Goal: Register for event/course

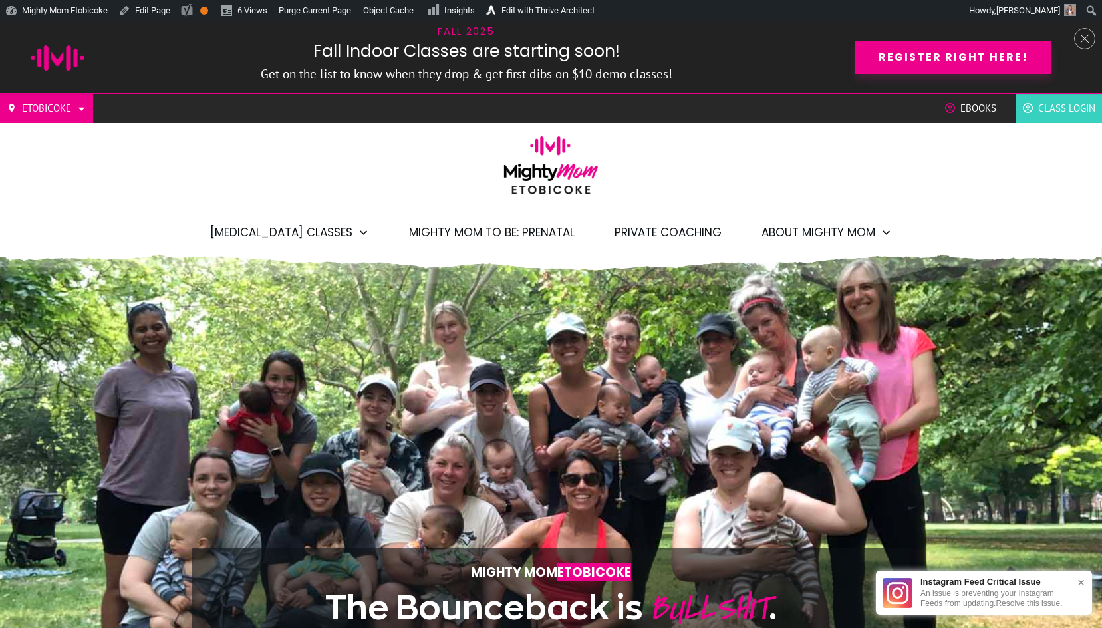
click at [745, 175] on div "Etobicoke Barrie North York West Toronto/GTA Mighty Mom Global Ebooks Class Log…" at bounding box center [551, 171] width 1102 height 154
click at [741, 146] on div "Etobicoke Barrie North York West Toronto/GTA Mighty Mom Global Ebooks Class Log…" at bounding box center [551, 171] width 1102 height 154
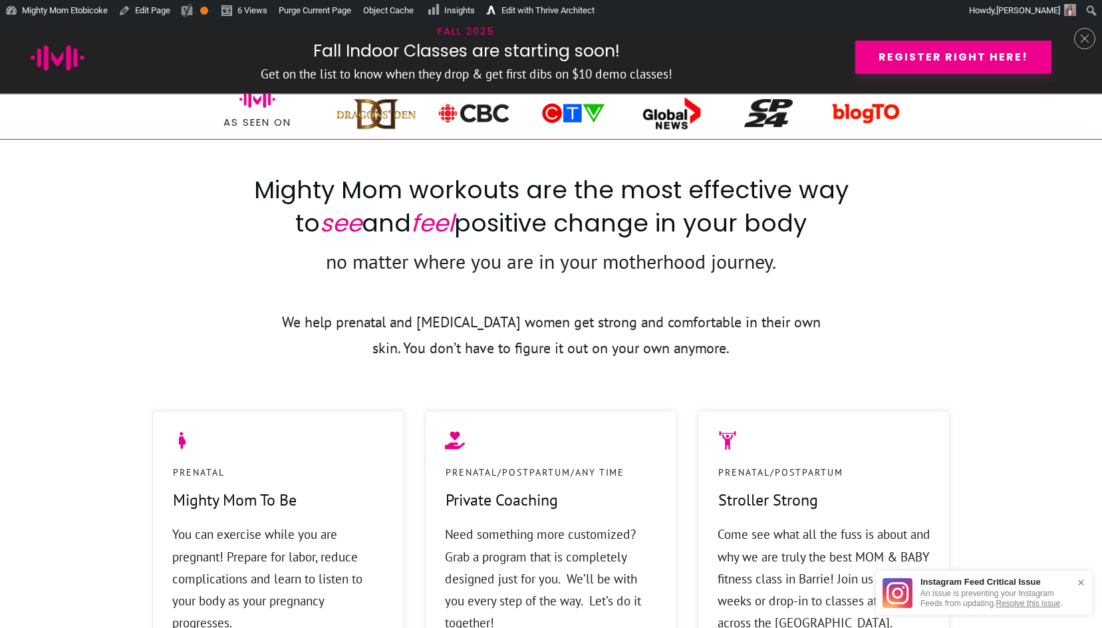
scroll to position [693, 0]
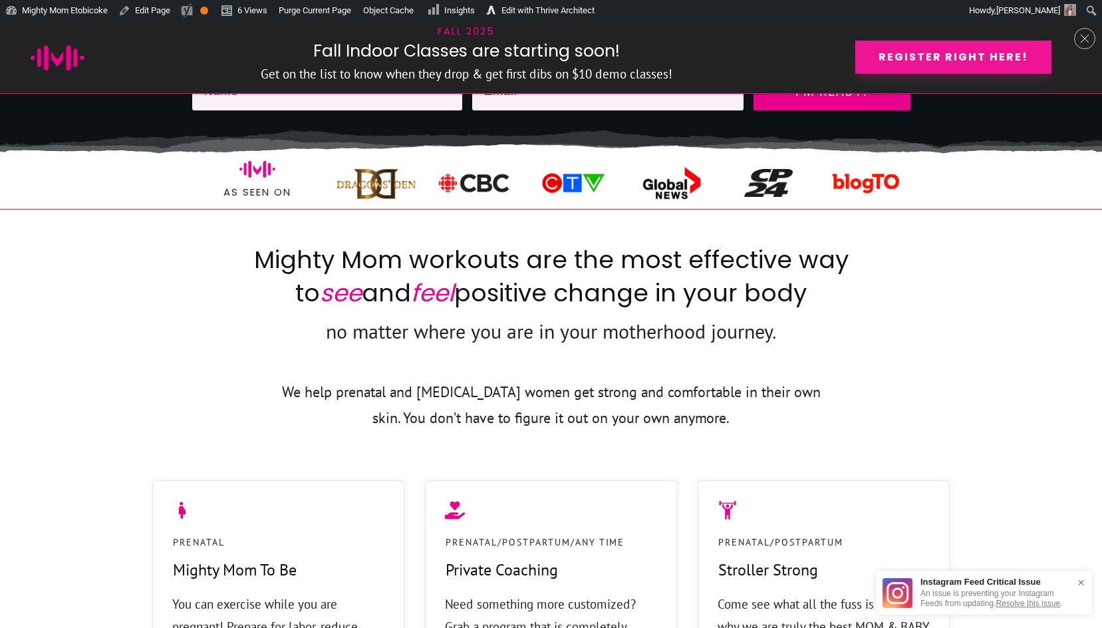
click at [883, 51] on span "Register right here!" at bounding box center [954, 57] width 150 height 13
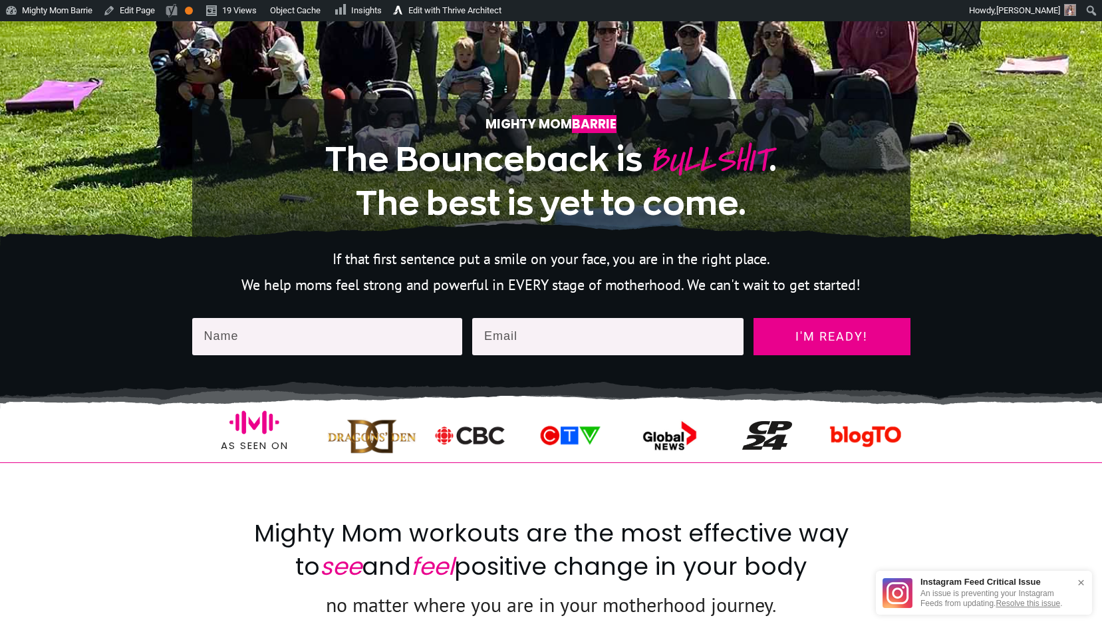
scroll to position [255, 0]
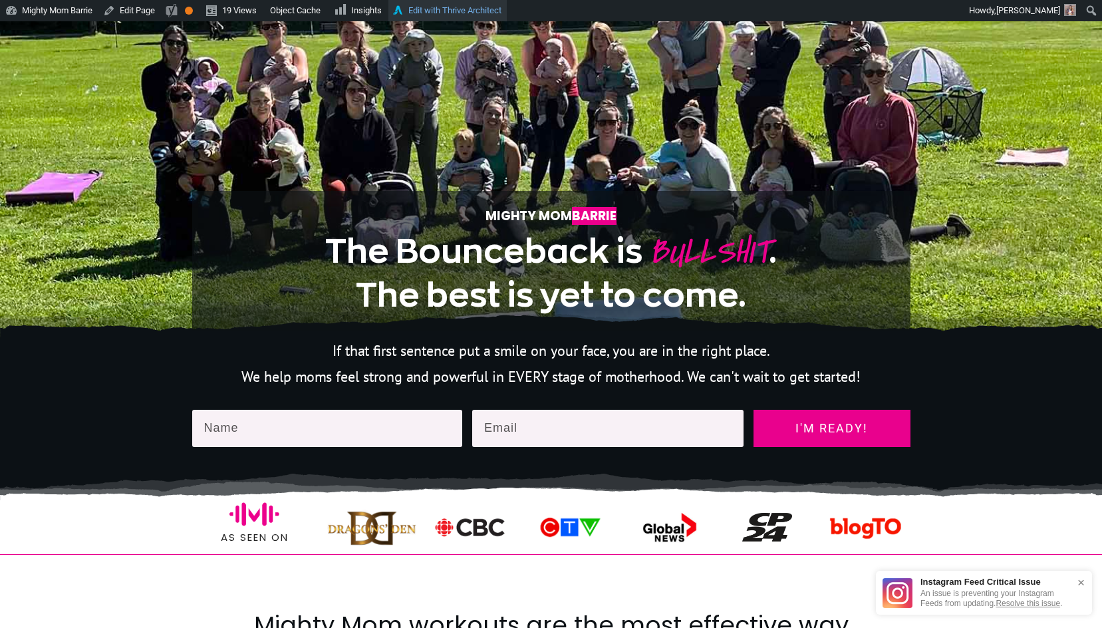
click at [459, 10] on link "Edit with Thrive Architect" at bounding box center [448, 10] width 118 height 21
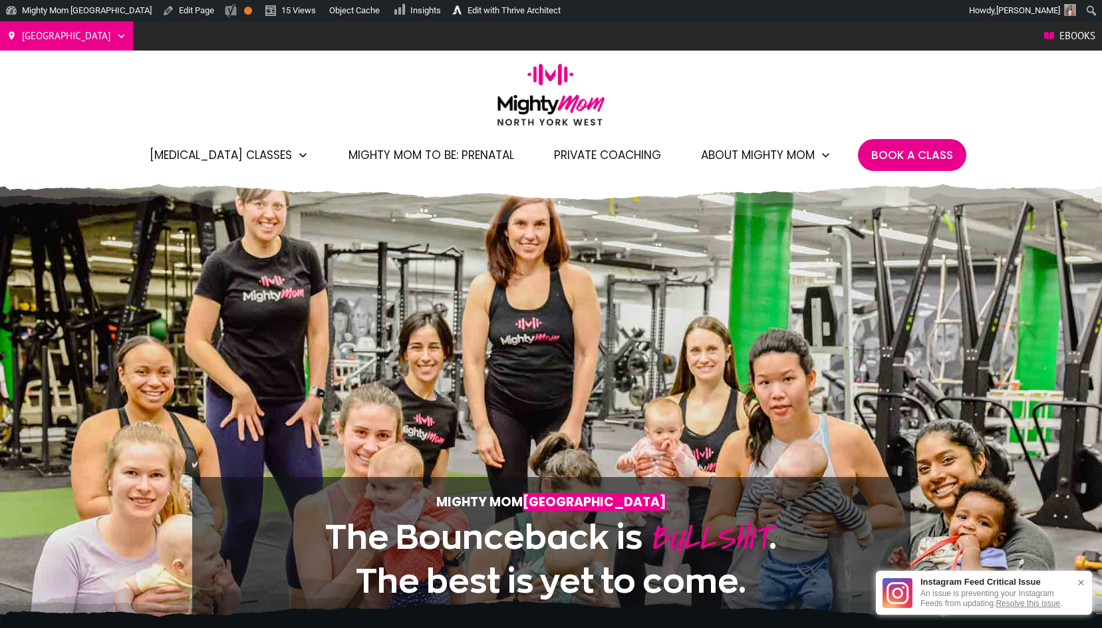
click at [697, 328] on div "Mighty Mom North York West The Bounceback is BULLSHIT . The best is yet to come." at bounding box center [551, 414] width 718 height 406
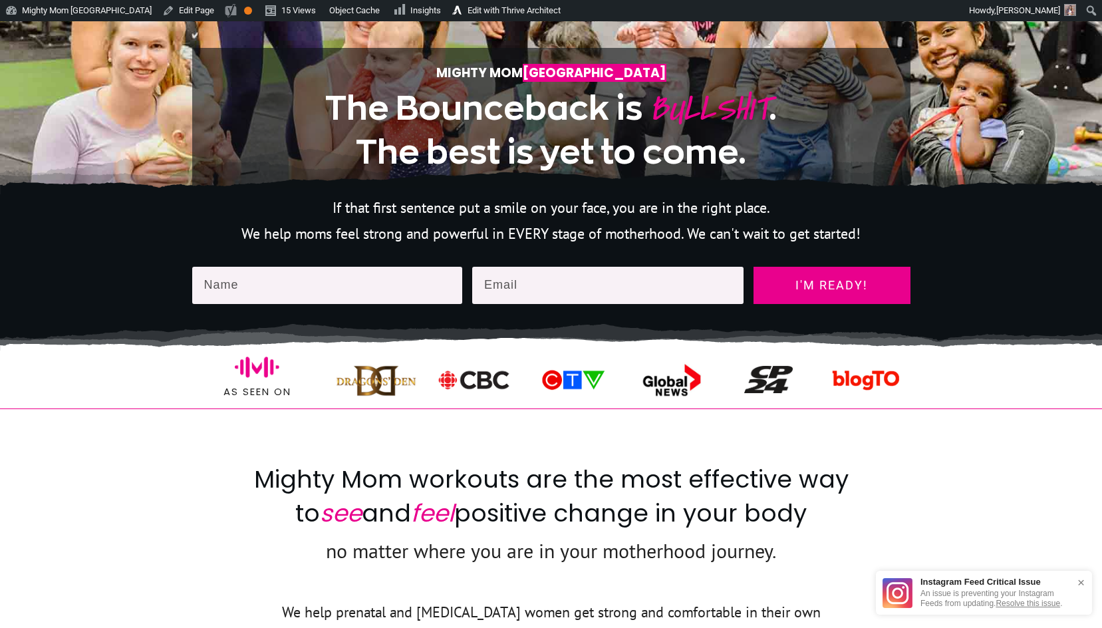
scroll to position [913, 0]
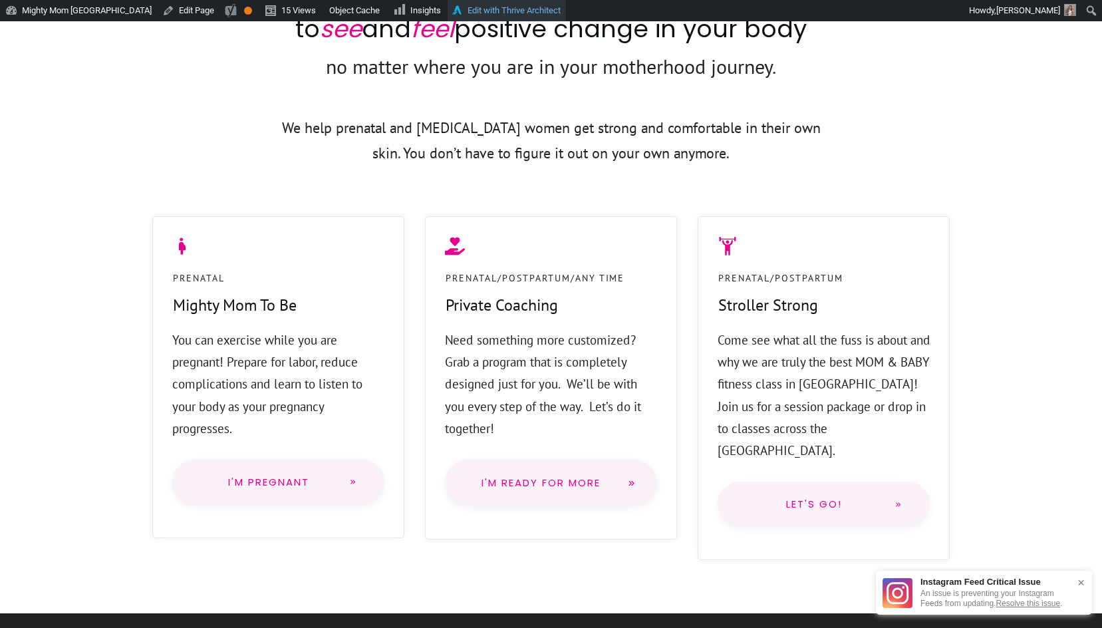
click at [480, 11] on link "Edit with Thrive Architect" at bounding box center [507, 10] width 118 height 21
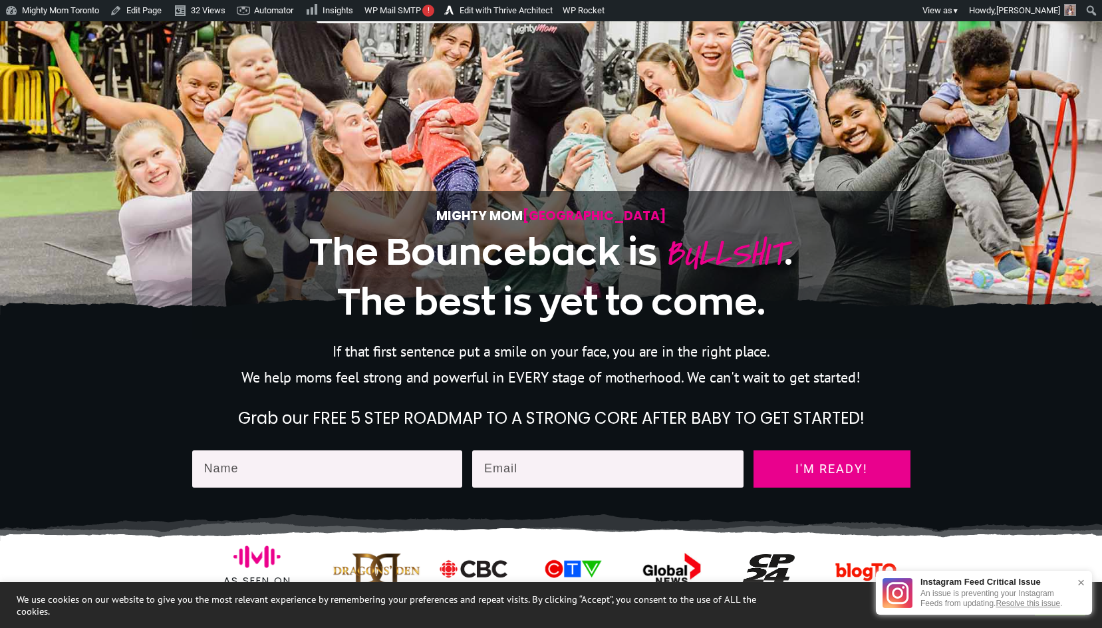
scroll to position [326, 0]
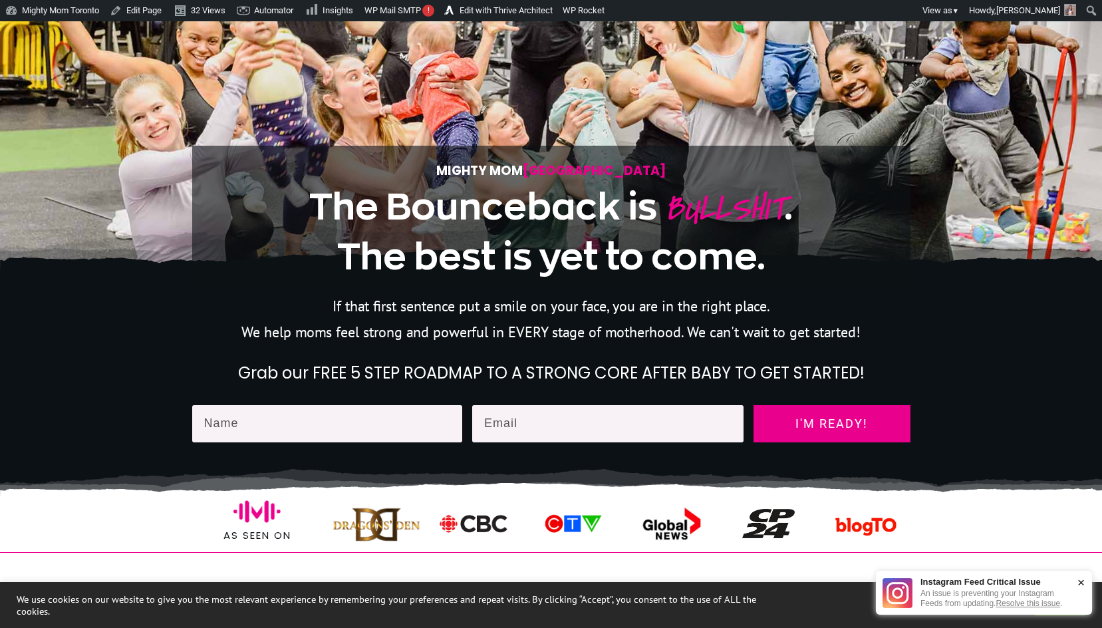
click at [1080, 582] on div "×" at bounding box center [1081, 582] width 21 height 26
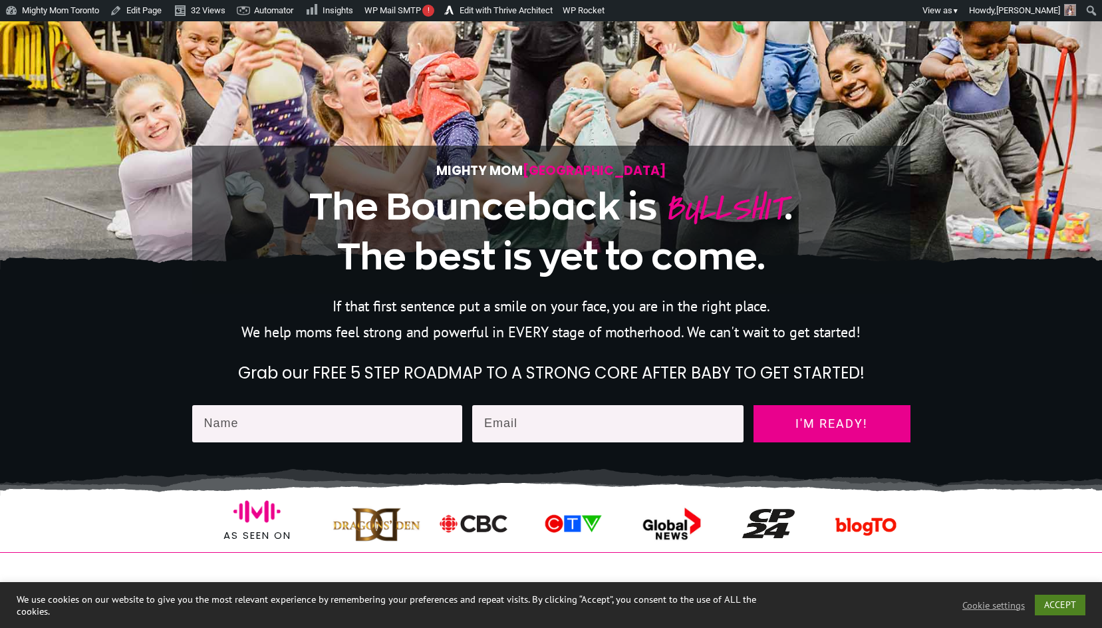
click at [1050, 606] on link "ACCEPT" at bounding box center [1060, 605] width 51 height 21
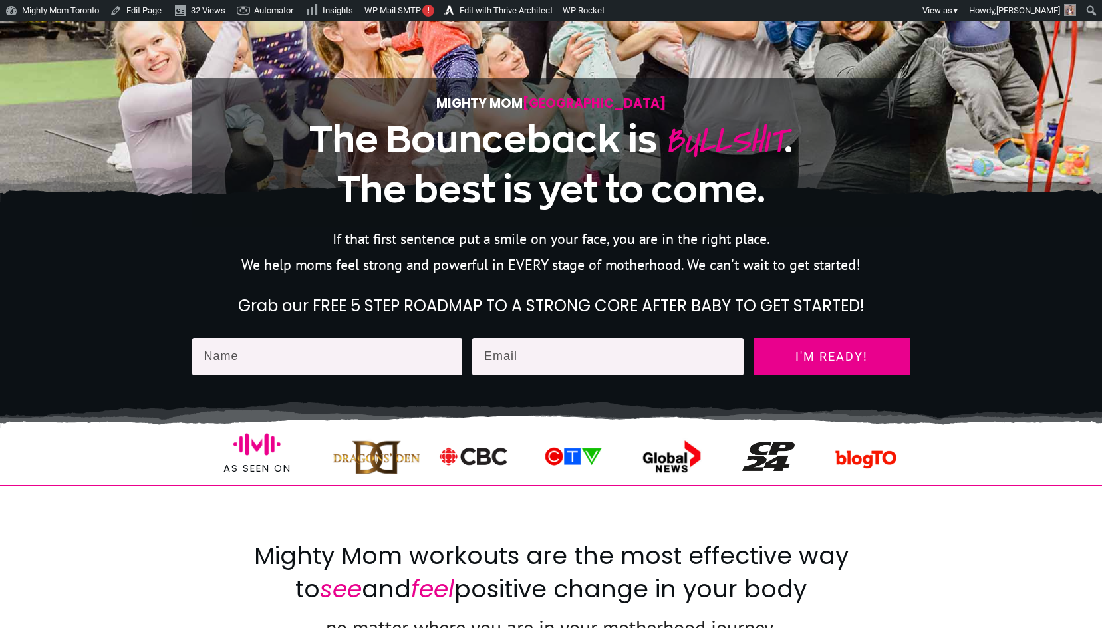
scroll to position [614, 0]
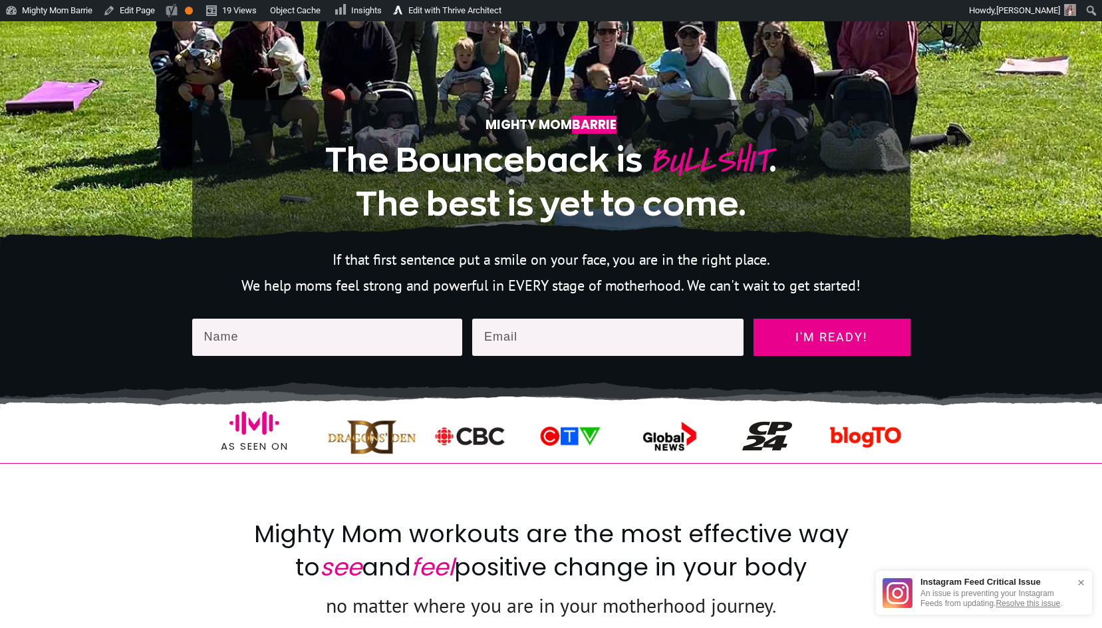
scroll to position [377, 0]
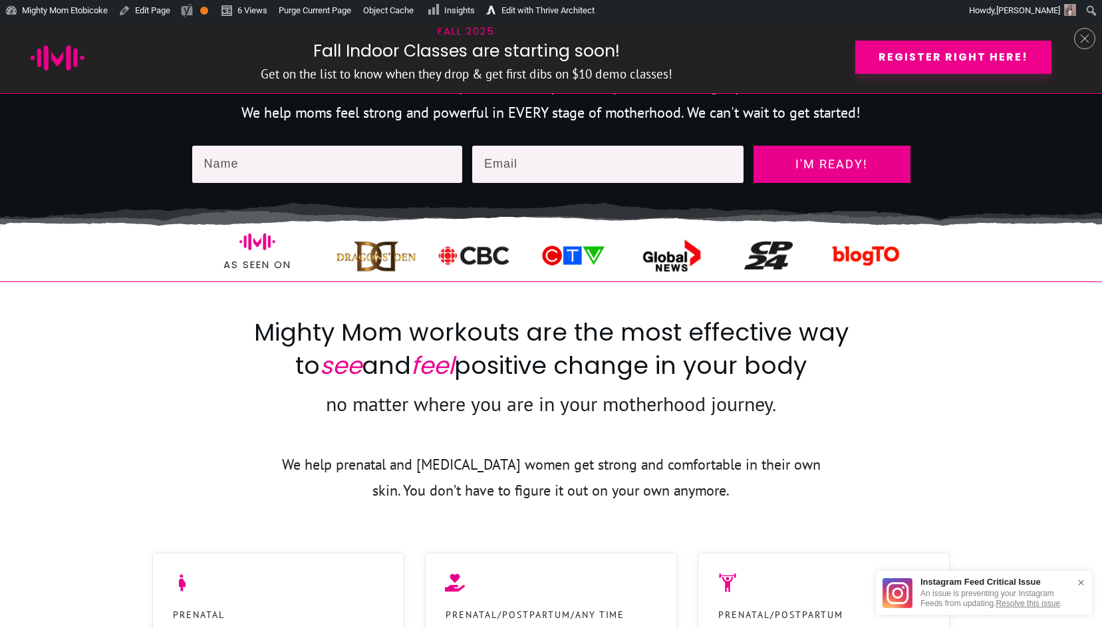
scroll to position [621, 0]
click at [538, 9] on link "Edit with Thrive Architect" at bounding box center [541, 10] width 118 height 21
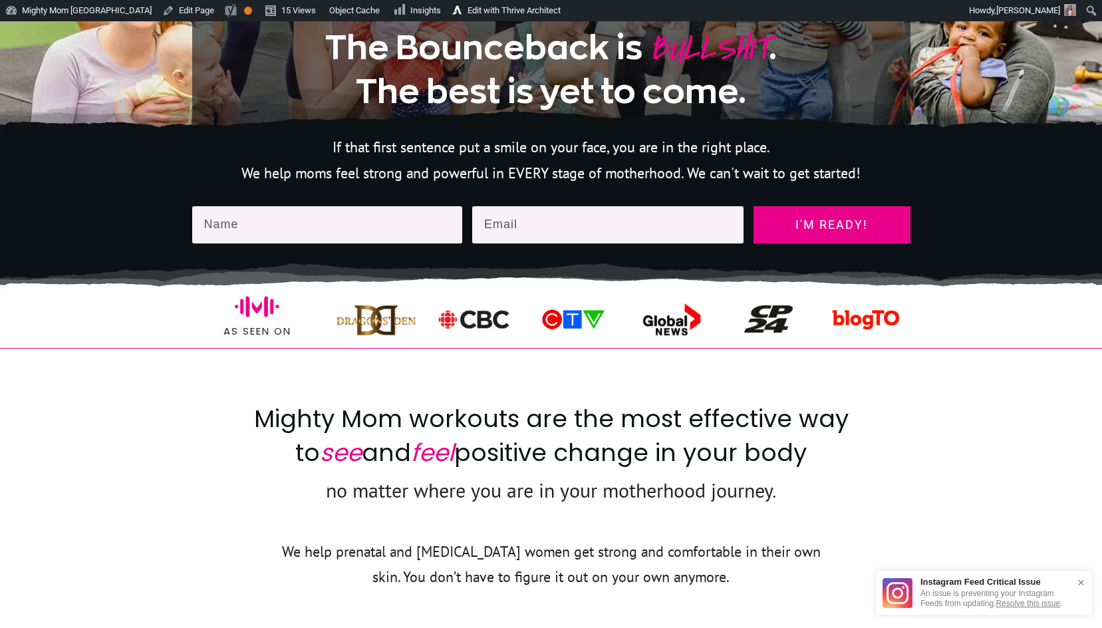
scroll to position [554, 0]
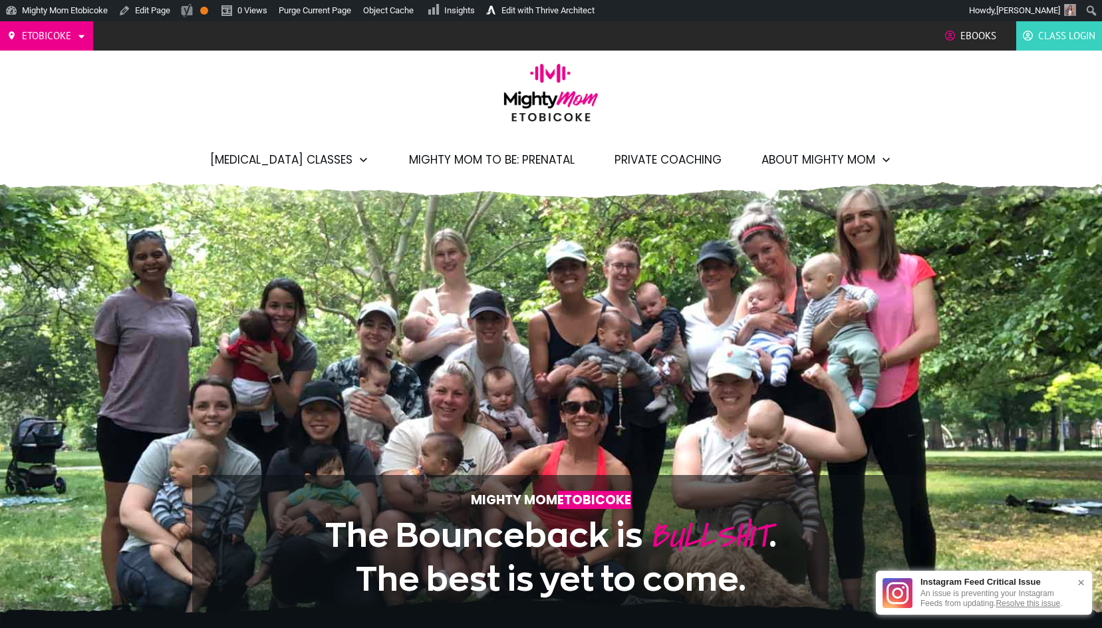
scroll to position [548, 0]
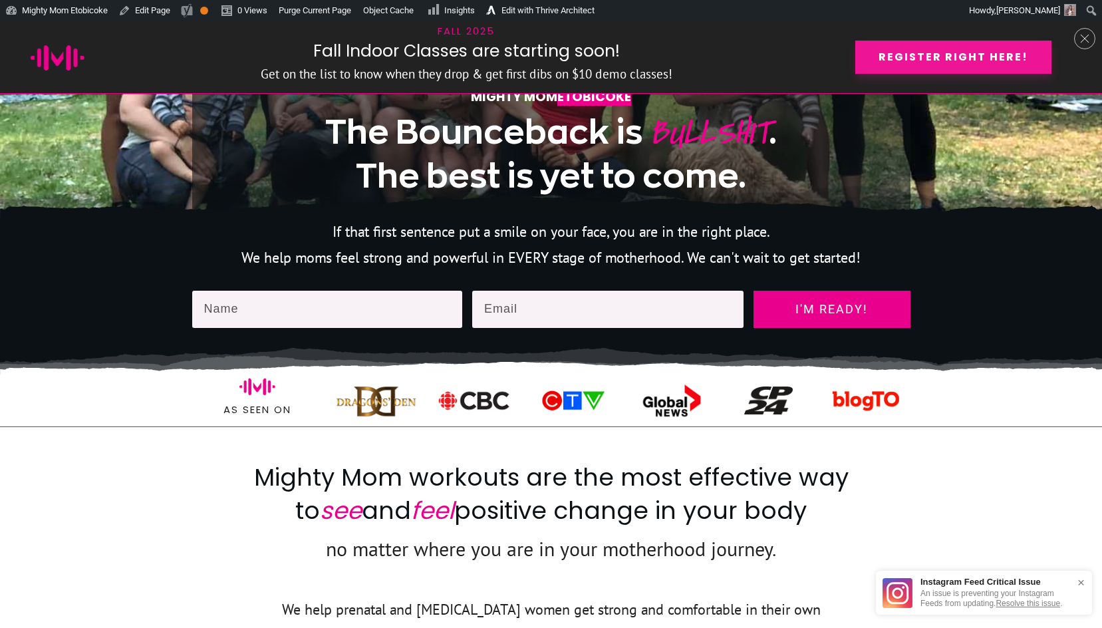
click at [932, 58] on span "Register right here!" at bounding box center [954, 57] width 150 height 13
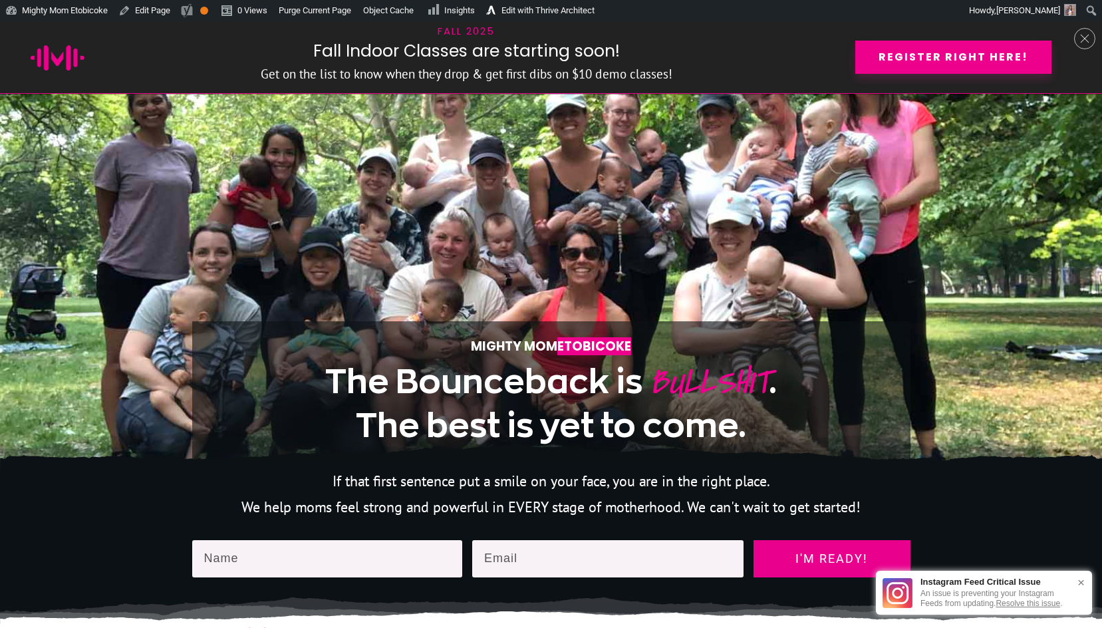
scroll to position [0, 0]
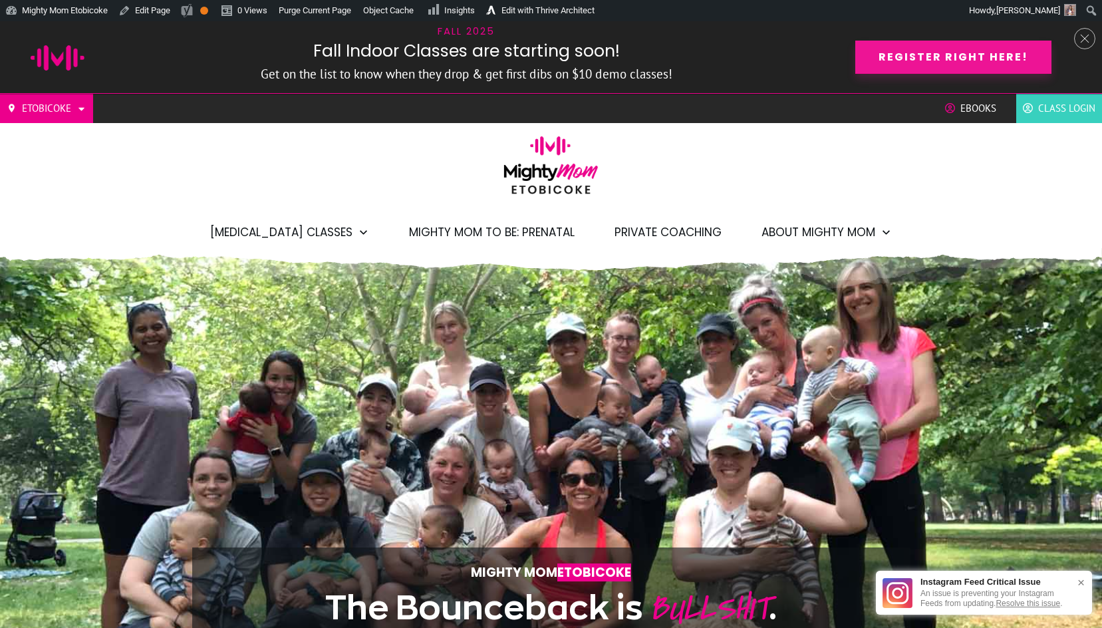
click at [909, 47] on link "Register right here!" at bounding box center [954, 57] width 196 height 33
